Goal: Task Accomplishment & Management: Manage account settings

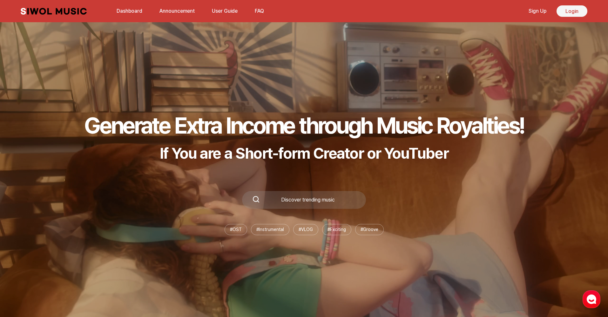
click at [562, 12] on link "Login" at bounding box center [571, 10] width 31 height 11
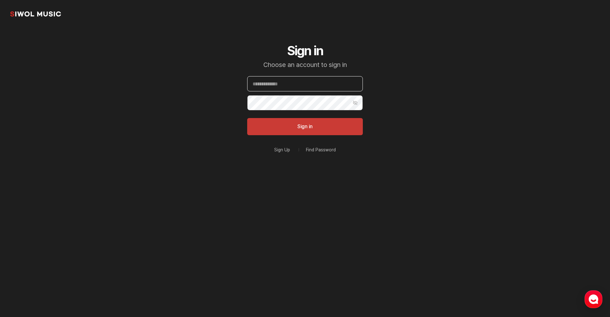
click at [313, 86] on input "Email" at bounding box center [305, 83] width 116 height 15
type input "**********"
click at [355, 103] on button "Show Password" at bounding box center [354, 102] width 15 height 15
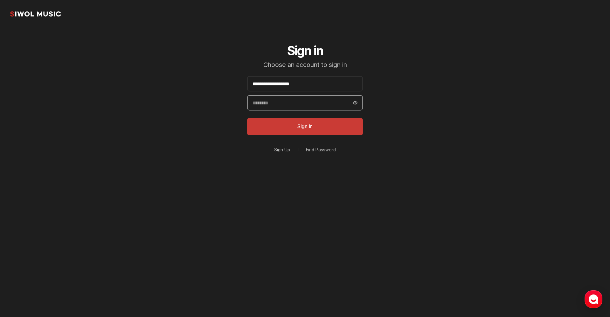
click at [312, 104] on input "Password" at bounding box center [305, 102] width 116 height 15
type input "**********"
click at [314, 121] on button "Sign in" at bounding box center [305, 126] width 116 height 17
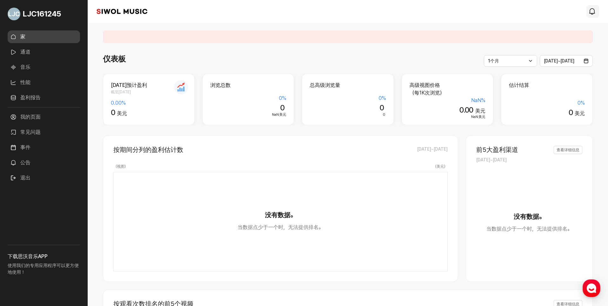
click at [592, 11] on icon "模式.通知" at bounding box center [592, 12] width 8 height 8
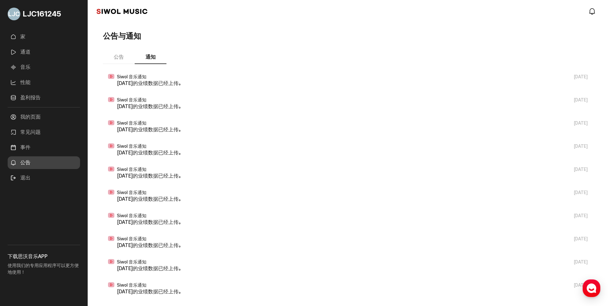
click at [132, 61] on button "公告" at bounding box center [119, 57] width 32 height 13
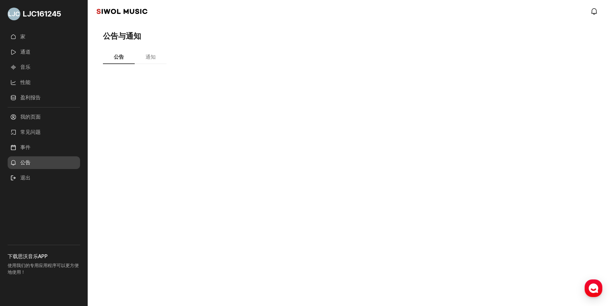
click at [29, 46] on link "通道" at bounding box center [44, 52] width 72 height 13
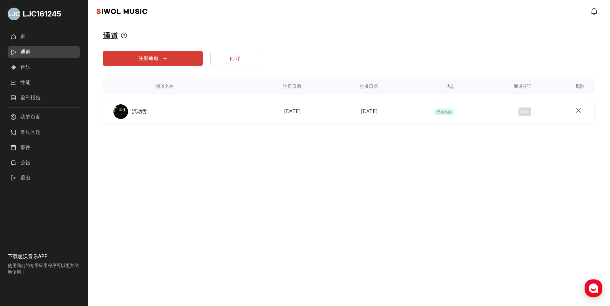
click at [169, 60] on button "注册通道" at bounding box center [153, 58] width 100 height 15
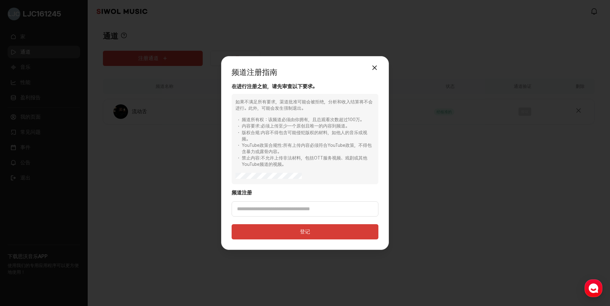
click at [373, 70] on button "关闭模式" at bounding box center [374, 68] width 13 height 13
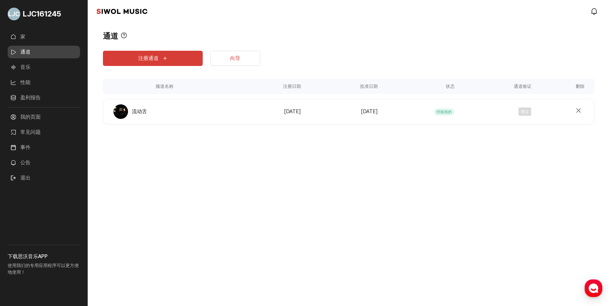
click at [31, 67] on link "音乐" at bounding box center [44, 67] width 72 height 13
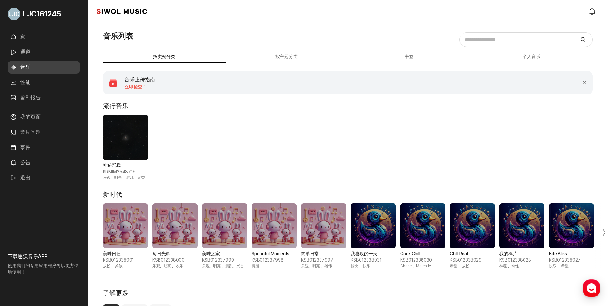
click at [21, 35] on link "家" at bounding box center [44, 36] width 72 height 13
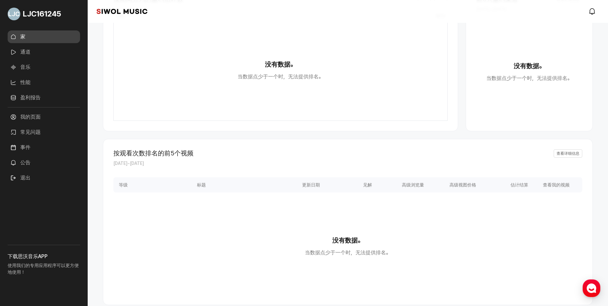
scroll to position [65, 0]
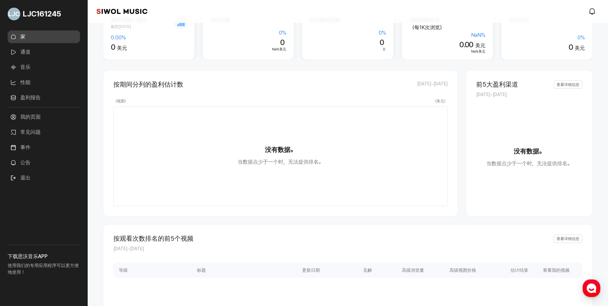
click at [26, 66] on link "音乐" at bounding box center [44, 67] width 72 height 13
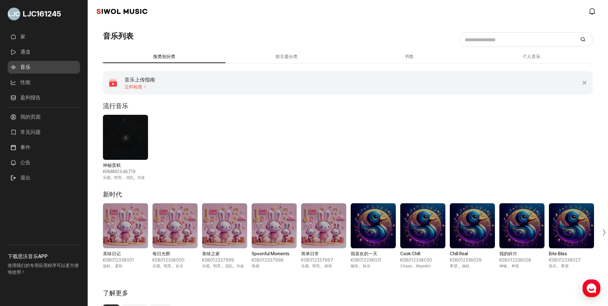
click at [137, 85] on span "立即检查" at bounding box center [139, 86] width 30 height 5
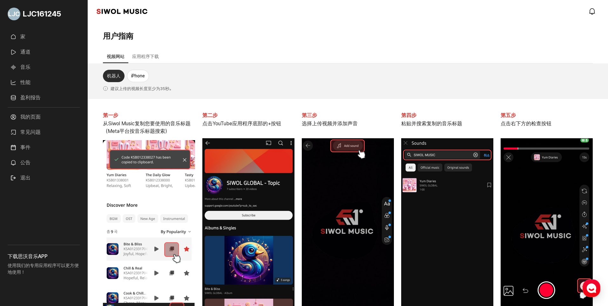
click at [26, 82] on link "性能" at bounding box center [44, 82] width 72 height 13
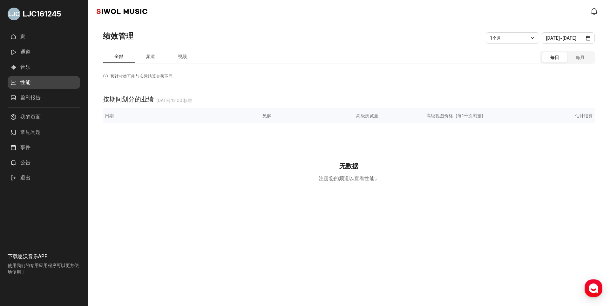
click at [151, 55] on button "频道" at bounding box center [151, 57] width 32 height 12
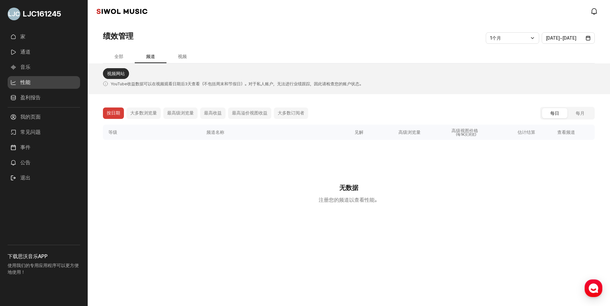
click at [26, 47] on link "通道" at bounding box center [44, 52] width 72 height 13
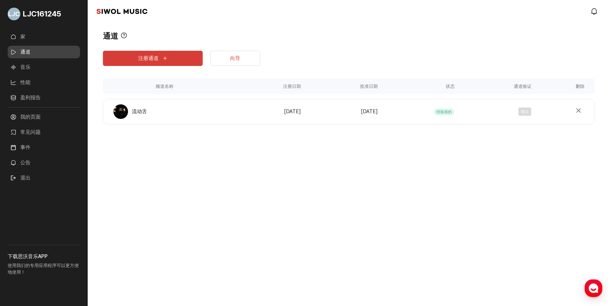
click at [233, 61] on link "向导" at bounding box center [235, 58] width 50 height 15
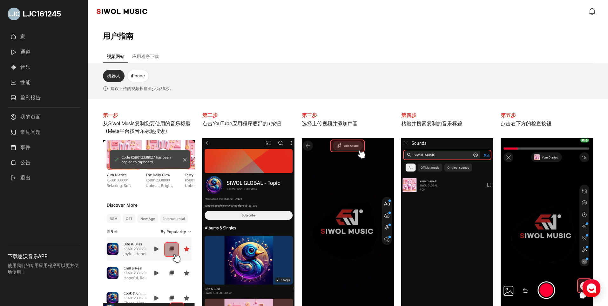
click at [152, 58] on button "应用程序下载" at bounding box center [145, 57] width 34 height 12
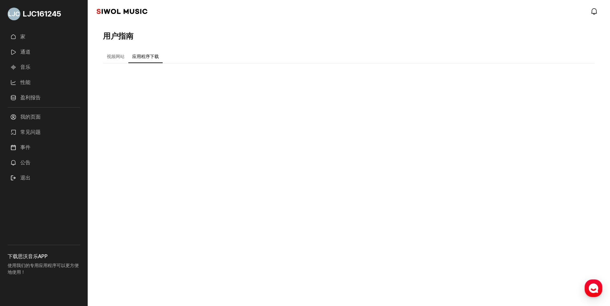
drag, startPoint x: 111, startPoint y: 58, endPoint x: 155, endPoint y: 62, distance: 44.3
click at [111, 58] on button "视频网站" at bounding box center [115, 57] width 25 height 12
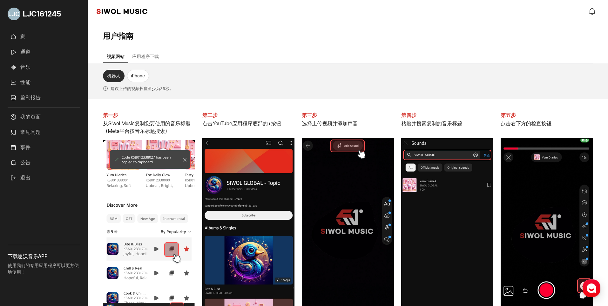
click at [148, 57] on button "应用程序下载" at bounding box center [145, 57] width 34 height 12
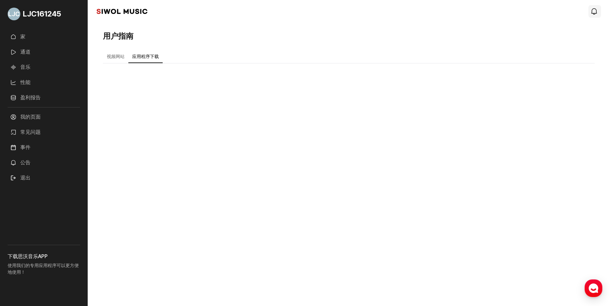
click at [594, 11] on icon "模式.通知" at bounding box center [594, 12] width 8 height 8
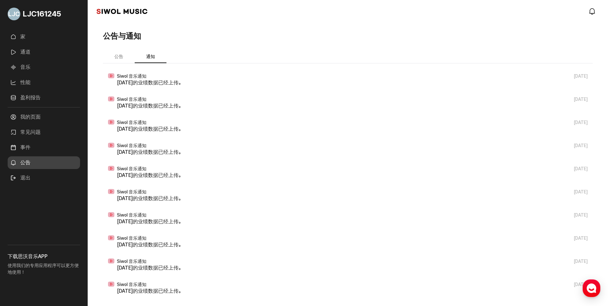
click at [124, 55] on button "公告" at bounding box center [119, 57] width 32 height 12
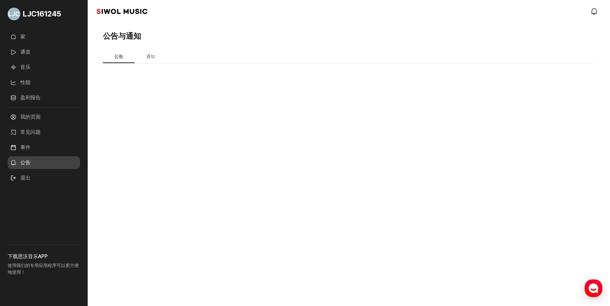
click at [33, 85] on link "性能" at bounding box center [44, 82] width 72 height 13
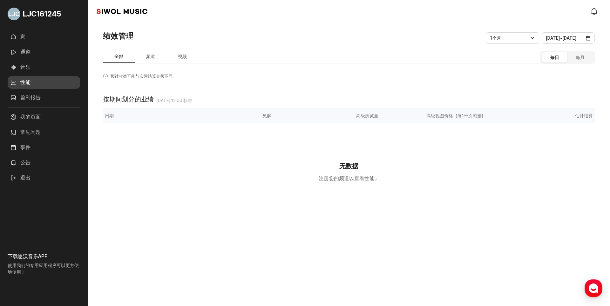
click at [41, 51] on link "通道" at bounding box center [44, 52] width 72 height 13
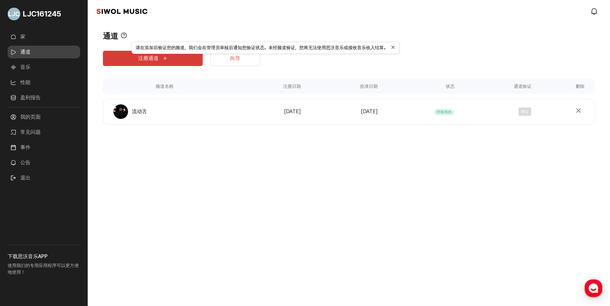
click at [162, 26] on div "通道 查看工具提示 请在添加后验证您的频道，我们会在管理员审核后通知您验证状态。未经频道验证，您将无法使用思沃音乐或接收音乐收入结算。 关闭工具提示 注册通道…" at bounding box center [349, 92] width 522 height 139
click at [202, 99] on div "频道名称 流动舌 注册日期 [DATE] 批准日期 [DATE] 状态 经核准的 通道验证 验证 删除频道" at bounding box center [349, 111] width 492 height 25
click at [393, 49] on button "关闭工具提示" at bounding box center [392, 47] width 5 height 5
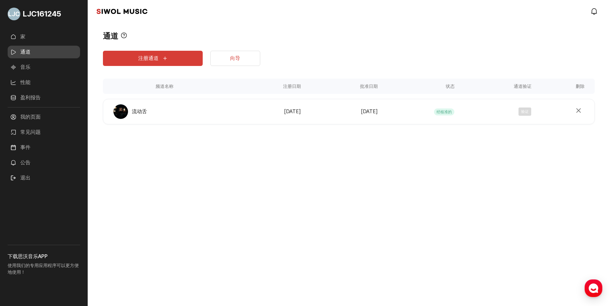
click at [48, 80] on link "性能" at bounding box center [44, 82] width 72 height 13
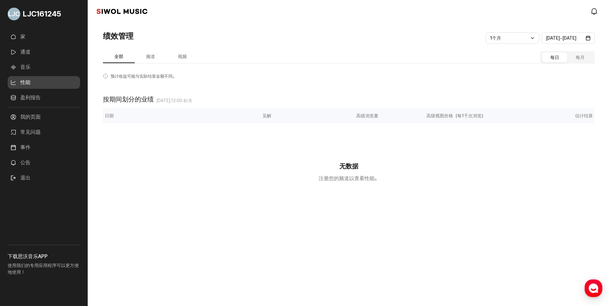
click at [25, 144] on link "事件" at bounding box center [44, 147] width 72 height 13
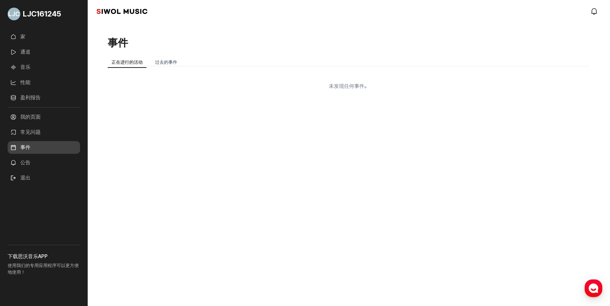
click at [171, 59] on link "过去的事件" at bounding box center [166, 62] width 30 height 11
click at [167, 64] on link "过去的事件" at bounding box center [166, 62] width 30 height 11
click at [164, 62] on link "过去的事件" at bounding box center [166, 62] width 30 height 11
click at [165, 62] on link "过去的事件" at bounding box center [166, 62] width 30 height 11
